Goal: Task Accomplishment & Management: Complete application form

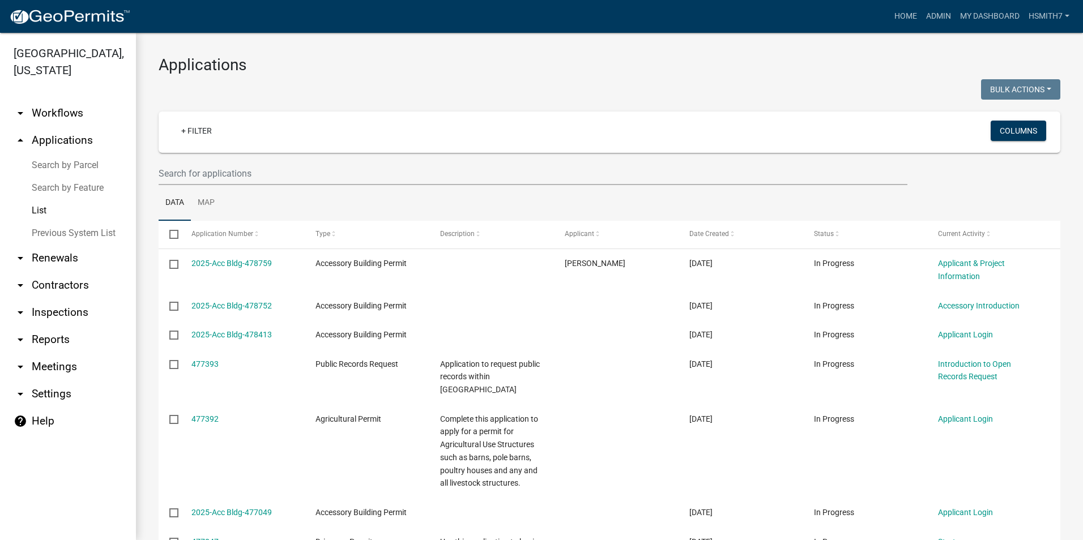
select select "3: 100"
click at [335, 181] on input "text" at bounding box center [533, 173] width 749 height 23
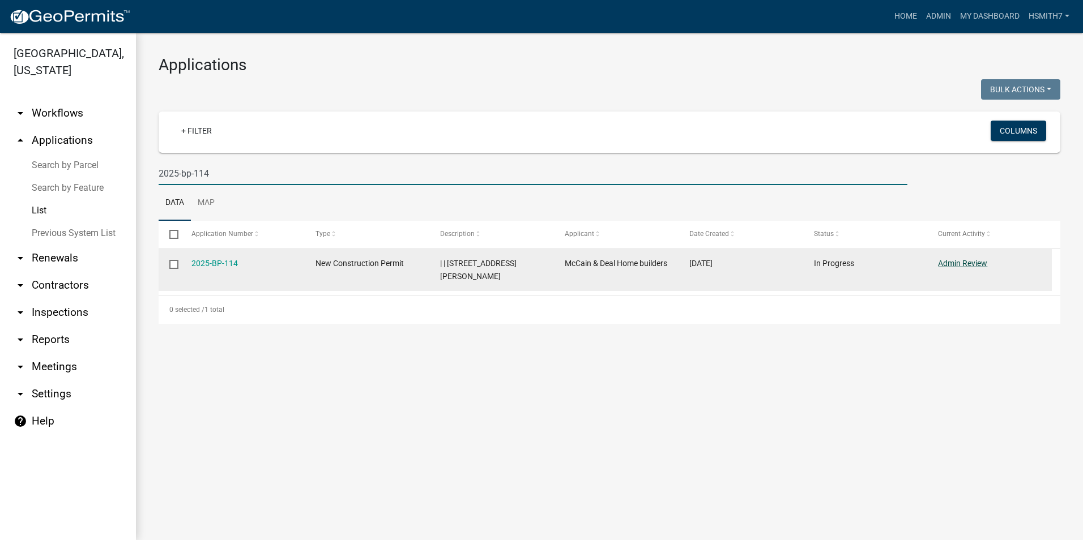
type input "2025-bp-114"
click at [976, 264] on link "Admin Review" at bounding box center [962, 263] width 49 height 9
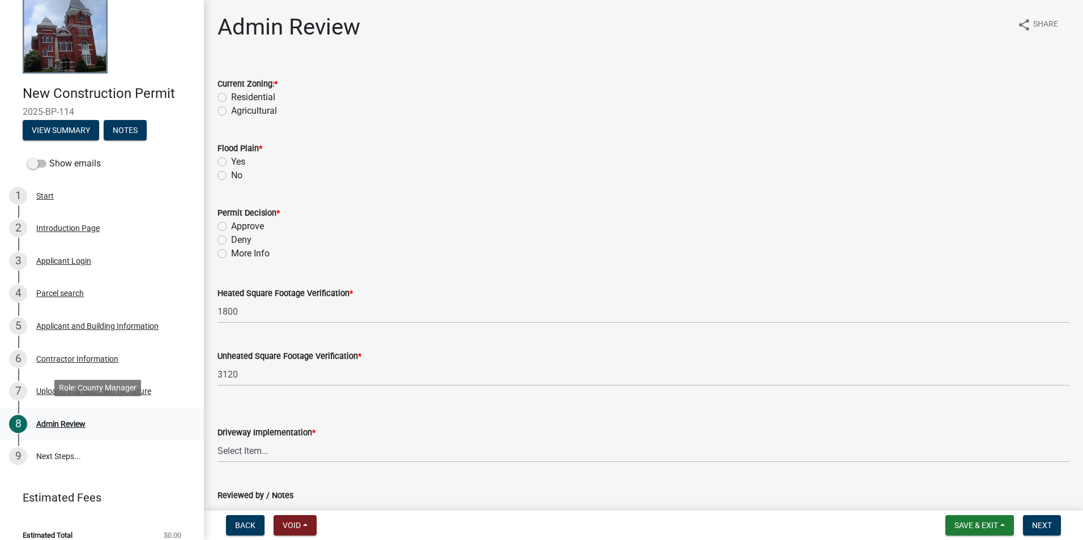
scroll to position [36, 0]
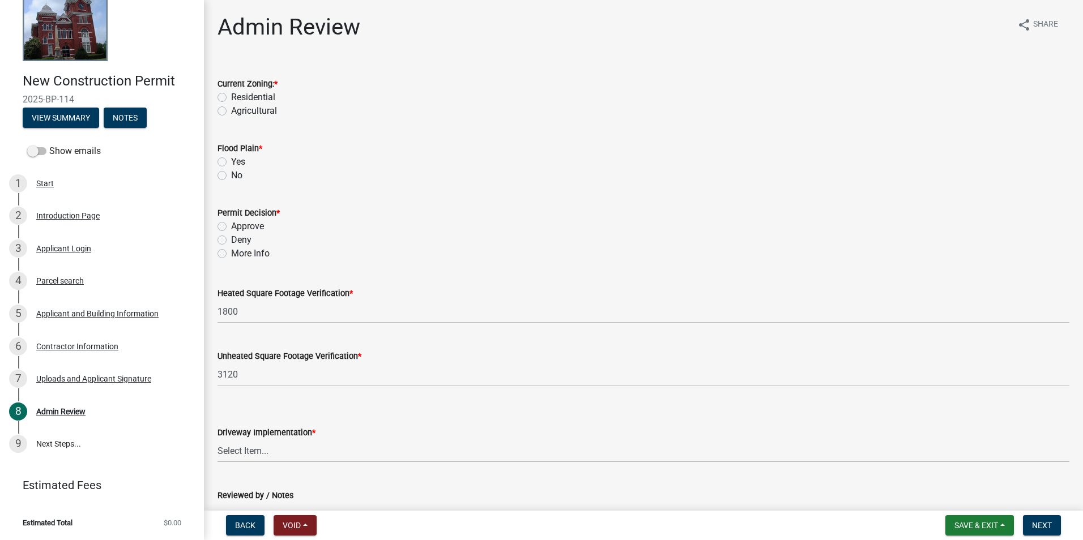
click at [260, 100] on label "Residential" at bounding box center [253, 98] width 44 height 14
click at [238, 98] on input "Residential" at bounding box center [234, 94] width 7 height 7
radio input "true"
click at [227, 170] on div "No" at bounding box center [643, 176] width 852 height 14
click at [228, 171] on div "No" at bounding box center [643, 176] width 852 height 14
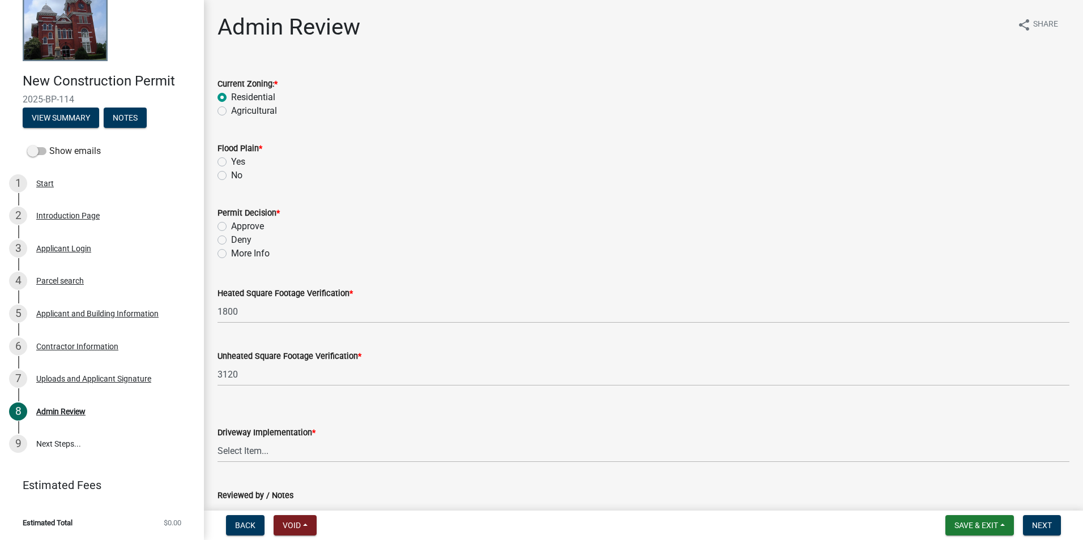
click at [231, 174] on label "No" at bounding box center [236, 176] width 11 height 14
click at [231, 174] on input "No" at bounding box center [234, 172] width 7 height 7
radio input "true"
click at [237, 221] on label "Approve" at bounding box center [247, 227] width 33 height 14
click at [237, 221] on input "Approve" at bounding box center [234, 223] width 7 height 7
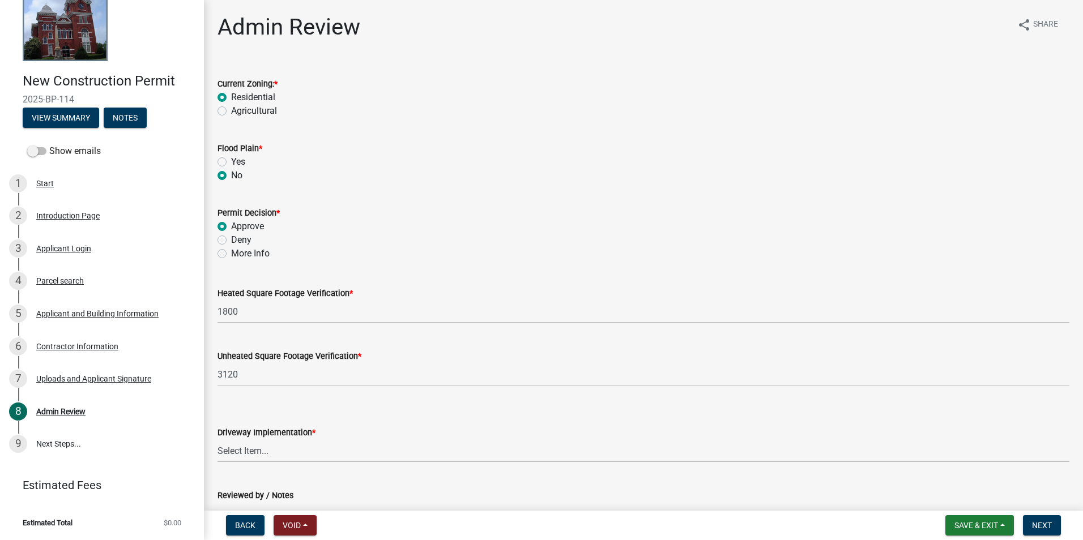
radio input "true"
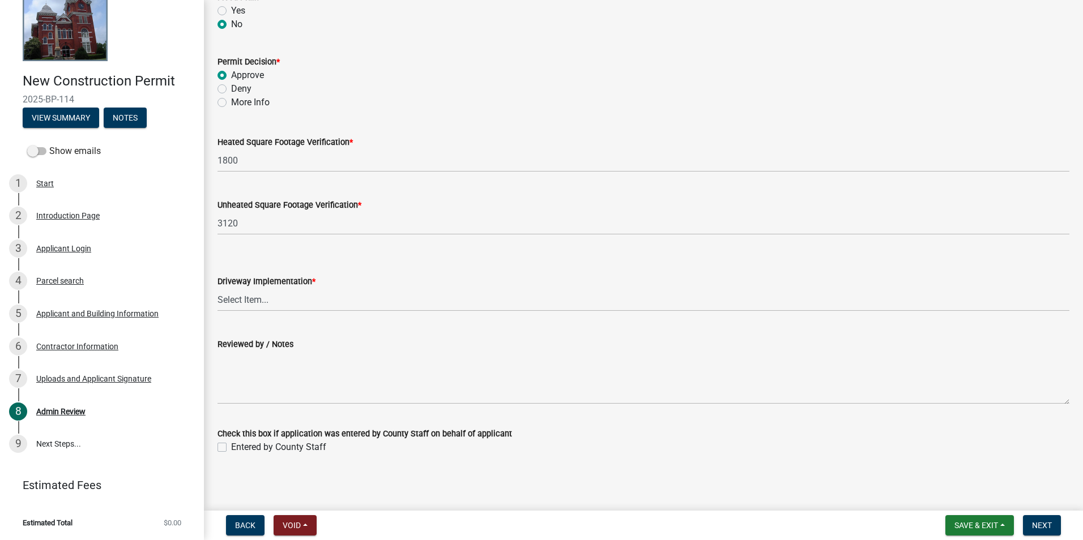
scroll to position [153, 0]
click at [365, 298] on select "Select Item... Driveway Permit Obtained Driveway Pre-Existed / No Permit Needed" at bounding box center [643, 297] width 852 height 23
click at [217, 286] on select "Select Item... Driveway Permit Obtained Driveway Pre-Existed / No Permit Needed" at bounding box center [643, 297] width 852 height 23
select select "d678b466-fd2b-47fd-83b9-d12653a7b0f7"
click at [1048, 536] on nav "Back Void Withdraw Lock Expire Void Save & Exit Save Save & Exit Next" at bounding box center [643, 525] width 879 height 29
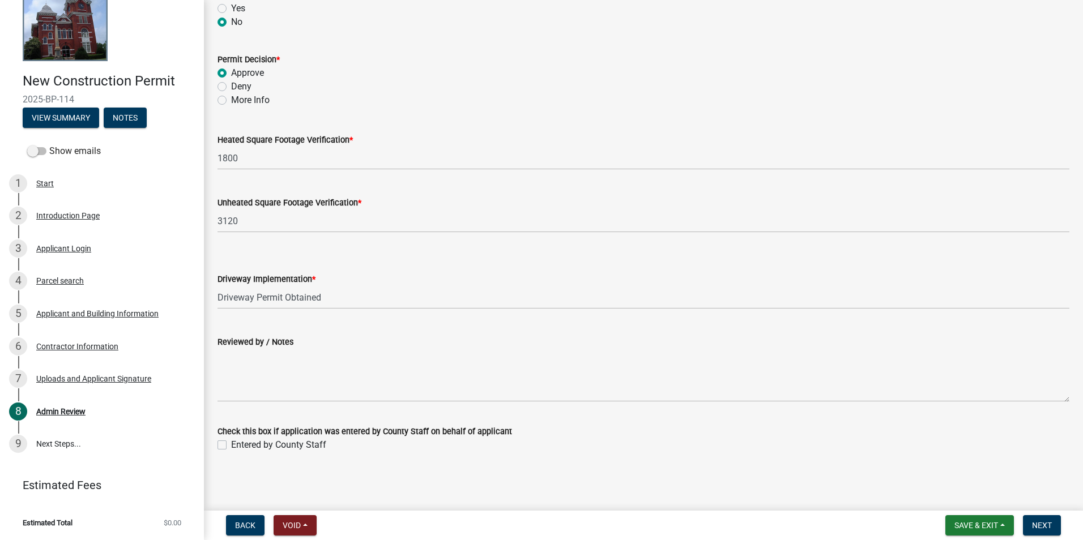
click at [1048, 536] on nav "Back Void Withdraw Lock Expire Void Save & Exit Save Save & Exit Next" at bounding box center [643, 525] width 879 height 29
click at [1047, 529] on span "Next" at bounding box center [1042, 525] width 20 height 9
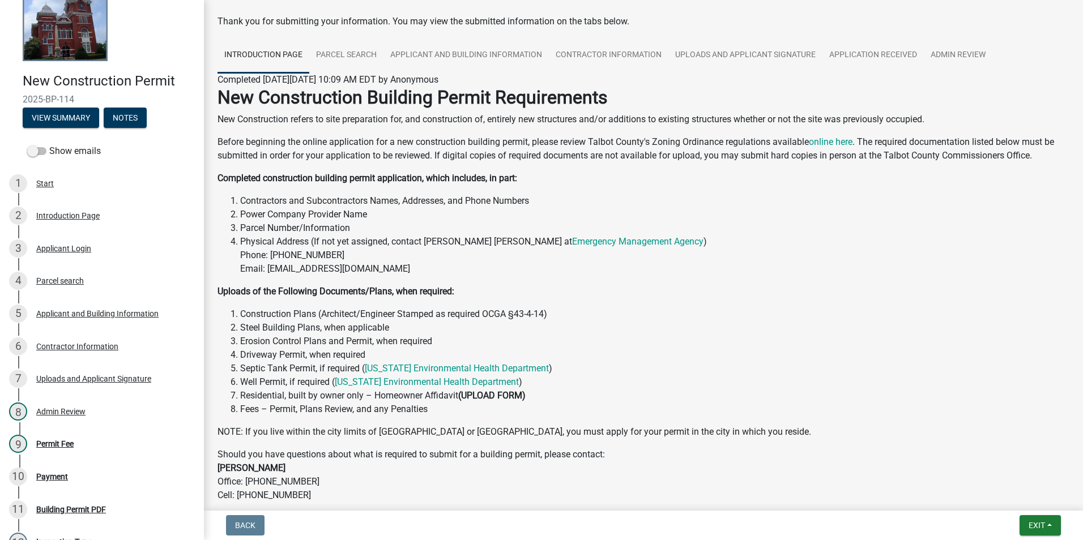
scroll to position [113, 0]
